Goal: Task Accomplishment & Management: Use online tool/utility

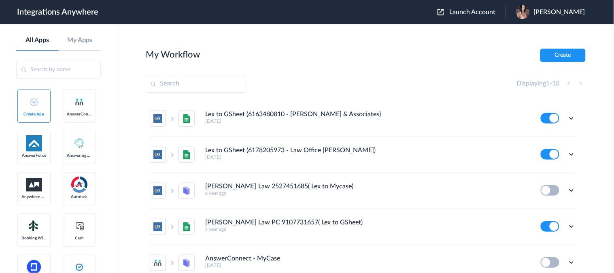
click at [480, 14] on span "Launch Account" at bounding box center [473, 12] width 46 height 6
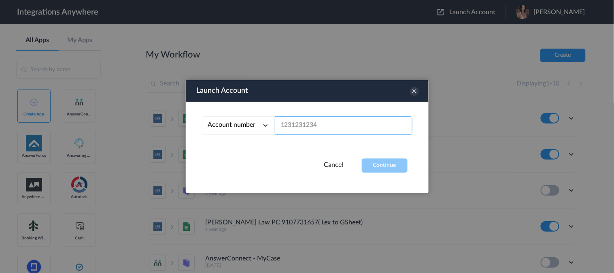
click at [310, 123] on input "text" at bounding box center [344, 126] width 138 height 18
paste input "8773133498"
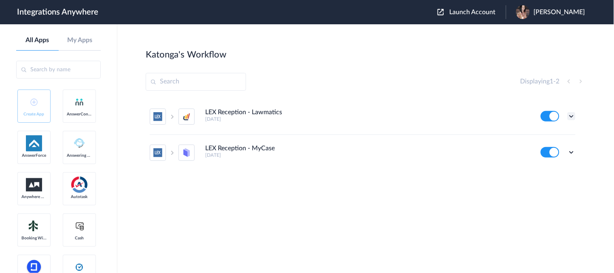
click at [569, 115] on icon at bounding box center [571, 116] width 8 height 8
click at [551, 148] on link "Task history" at bounding box center [548, 150] width 39 height 6
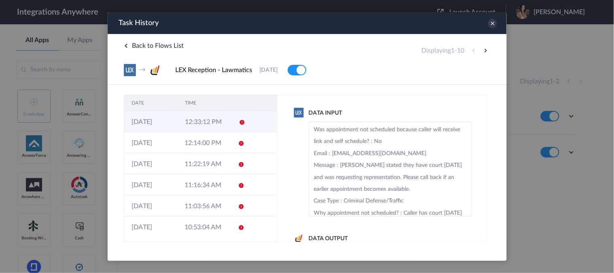
click at [215, 121] on td "12:33:12 PM" at bounding box center [203, 120] width 53 height 21
click at [407, 72] on div "→ LEX Reception - Lawmatics 31-07-2023 Delete" at bounding box center [306, 70] width 367 height 12
click at [492, 22] on icon at bounding box center [492, 23] width 9 height 9
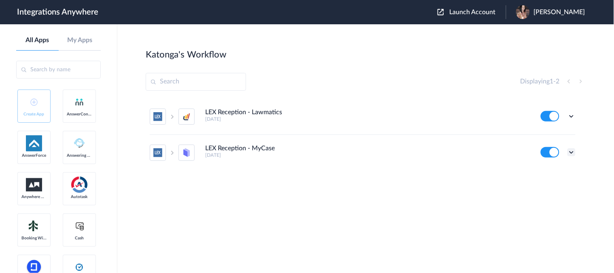
click at [574, 152] on icon at bounding box center [571, 152] width 8 height 8
click at [548, 188] on link "Task history" at bounding box center [548, 186] width 39 height 6
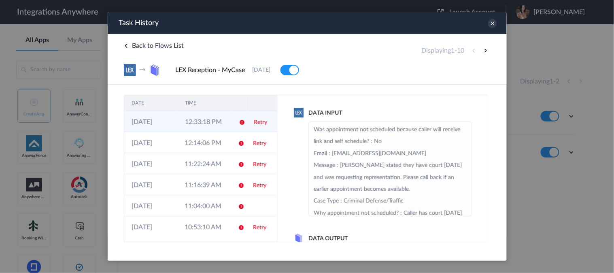
click at [255, 123] on link "Retry" at bounding box center [259, 122] width 13 height 6
click at [492, 23] on icon at bounding box center [492, 23] width 9 height 9
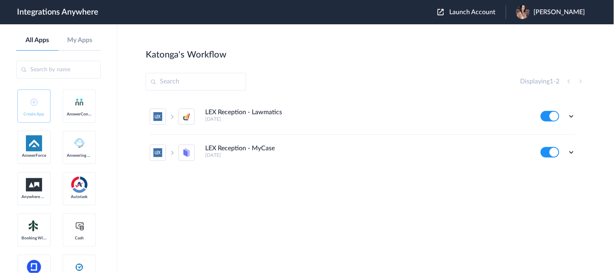
click at [479, 11] on span "Launch Account" at bounding box center [473, 12] width 46 height 6
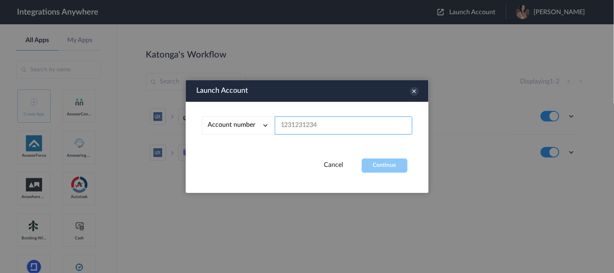
click at [313, 125] on input "text" at bounding box center [344, 126] width 138 height 18
paste input "9106378253"
type input "9106378253"
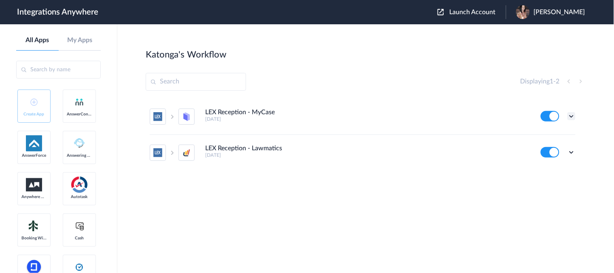
click at [572, 115] on icon at bounding box center [571, 116] width 8 height 8
click at [560, 153] on li "Task history" at bounding box center [549, 149] width 53 height 15
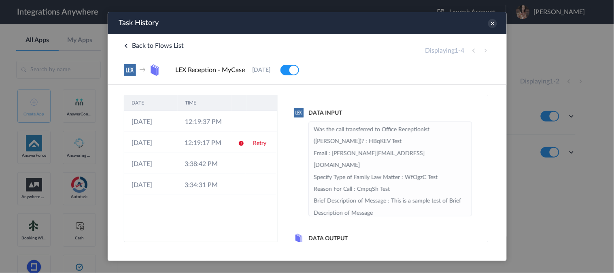
click at [441, 72] on div "→ LEX Reception - MyCase 09-12-2024 Delete" at bounding box center [306, 70] width 367 height 12
click at [494, 23] on icon at bounding box center [492, 23] width 9 height 9
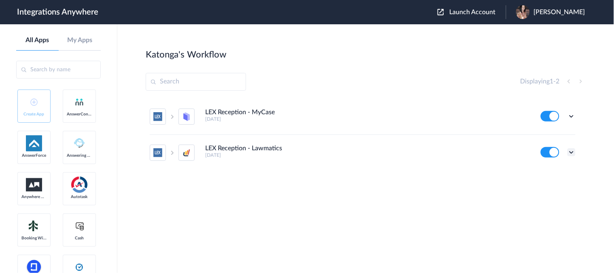
click at [568, 151] on icon at bounding box center [571, 152] width 8 height 8
click at [551, 185] on link "Task history" at bounding box center [548, 186] width 39 height 6
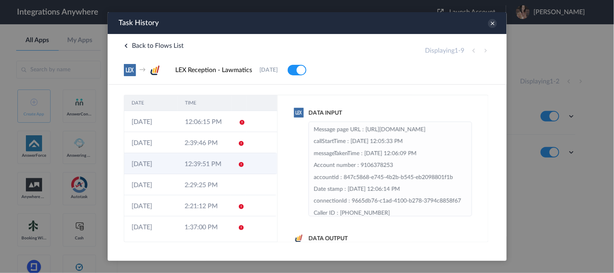
click at [252, 166] on td at bounding box center [260, 163] width 30 height 21
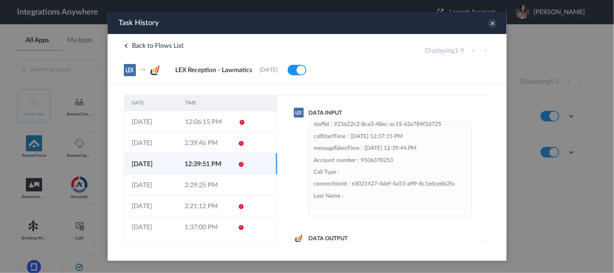
scroll to position [142, 0]
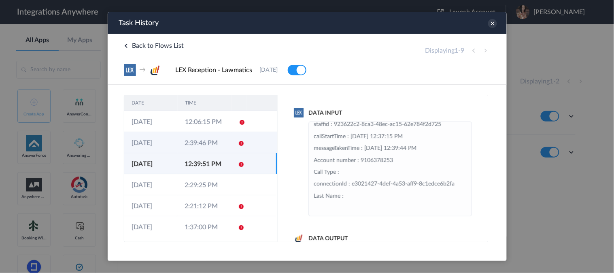
click at [216, 147] on td "2:39:46 PM" at bounding box center [203, 141] width 53 height 21
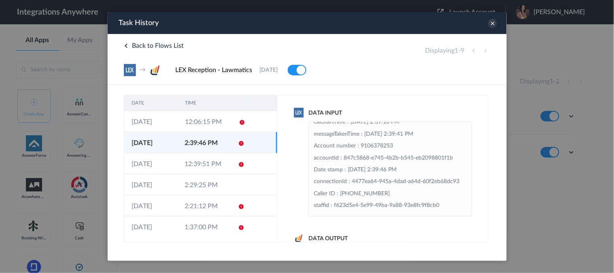
scroll to position [5, 0]
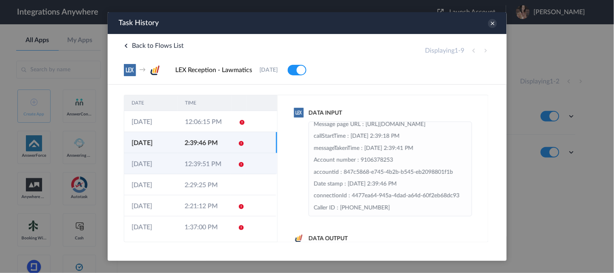
click at [197, 167] on td "12:39:51 PM" at bounding box center [203, 163] width 53 height 21
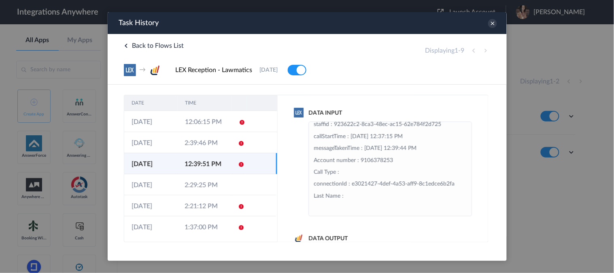
scroll to position [90, 0]
click at [494, 24] on icon at bounding box center [492, 23] width 9 height 9
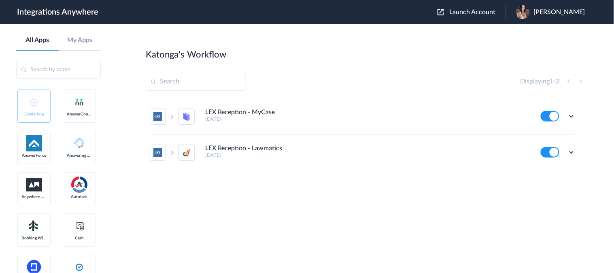
click at [488, 12] on span "Launch Account" at bounding box center [473, 12] width 46 height 6
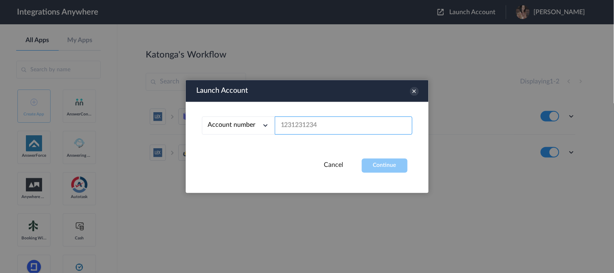
click at [324, 122] on input "text" at bounding box center [344, 126] width 138 height 18
paste input "8773133498"
type input "8773133498"
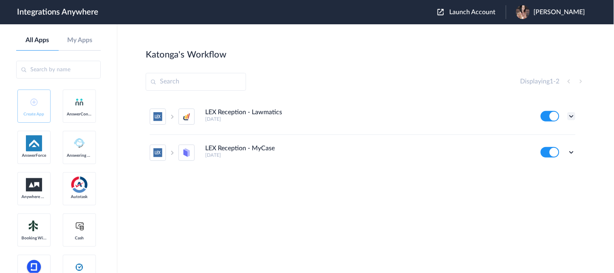
click at [573, 115] on icon at bounding box center [571, 116] width 8 height 8
click at [543, 133] on link "Edit" at bounding box center [538, 135] width 19 height 6
click at [571, 117] on icon at bounding box center [571, 116] width 8 height 8
click at [539, 148] on link "Task history" at bounding box center [548, 150] width 39 height 6
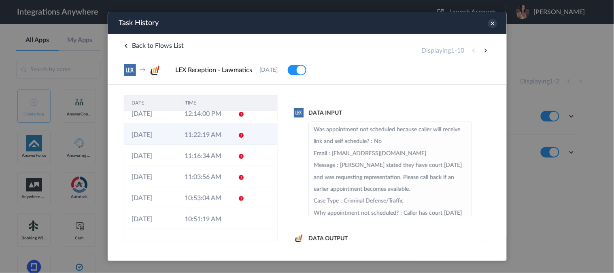
scroll to position [0, 0]
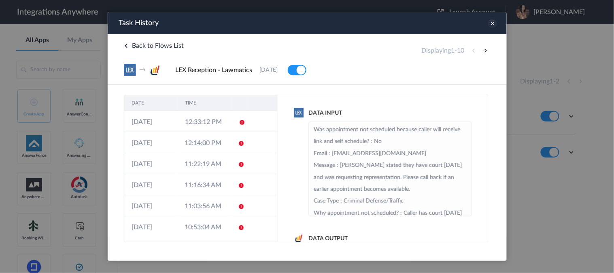
click at [493, 24] on icon at bounding box center [492, 23] width 9 height 9
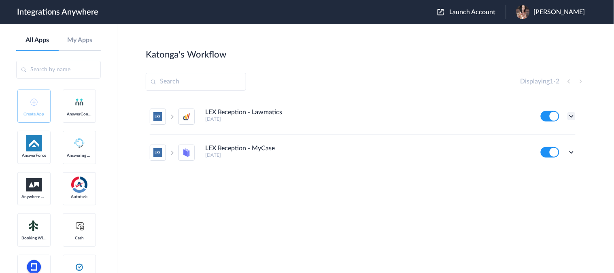
click at [573, 115] on icon at bounding box center [571, 116] width 8 height 8
click at [551, 148] on link "Task history" at bounding box center [548, 150] width 39 height 6
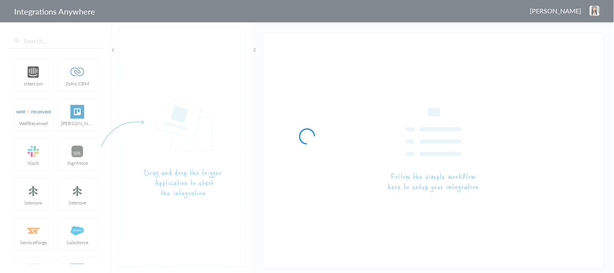
type input "LEX Reception - Lawmatics"
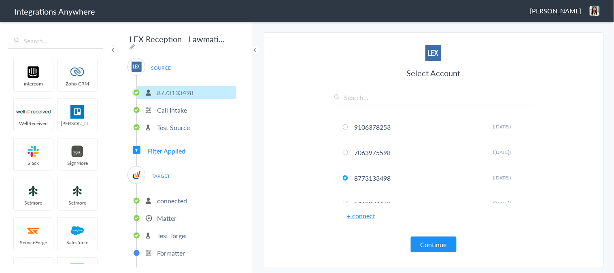
click at [178, 146] on span "Filter Applied" at bounding box center [166, 150] width 38 height 9
